Goal: Task Accomplishment & Management: Use online tool/utility

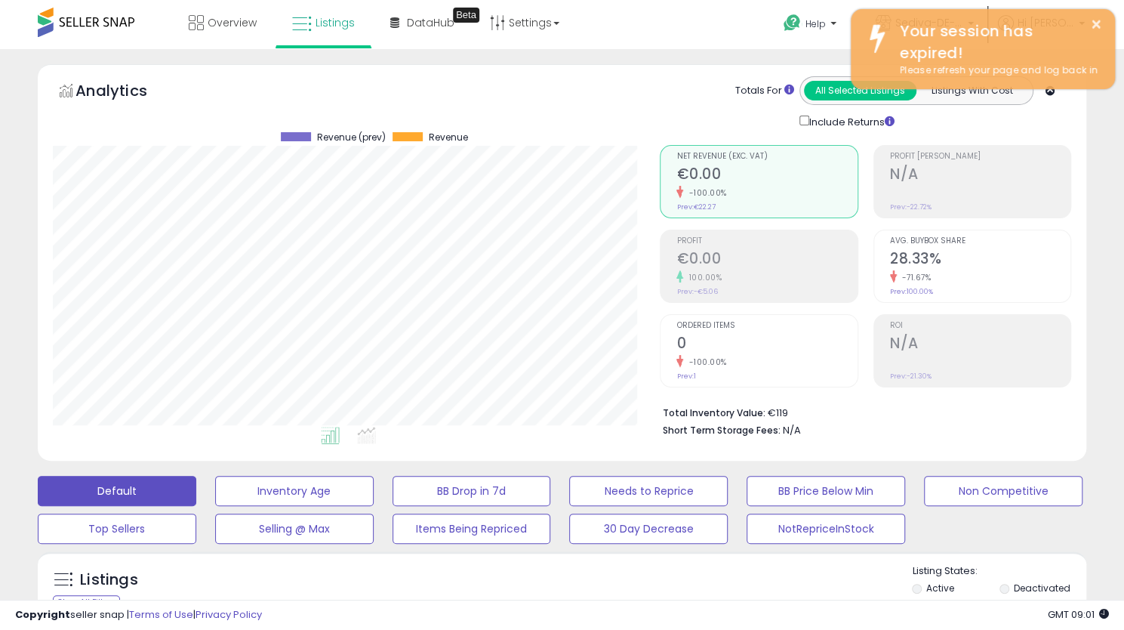
scroll to position [310, 607]
